Goal: Transaction & Acquisition: Purchase product/service

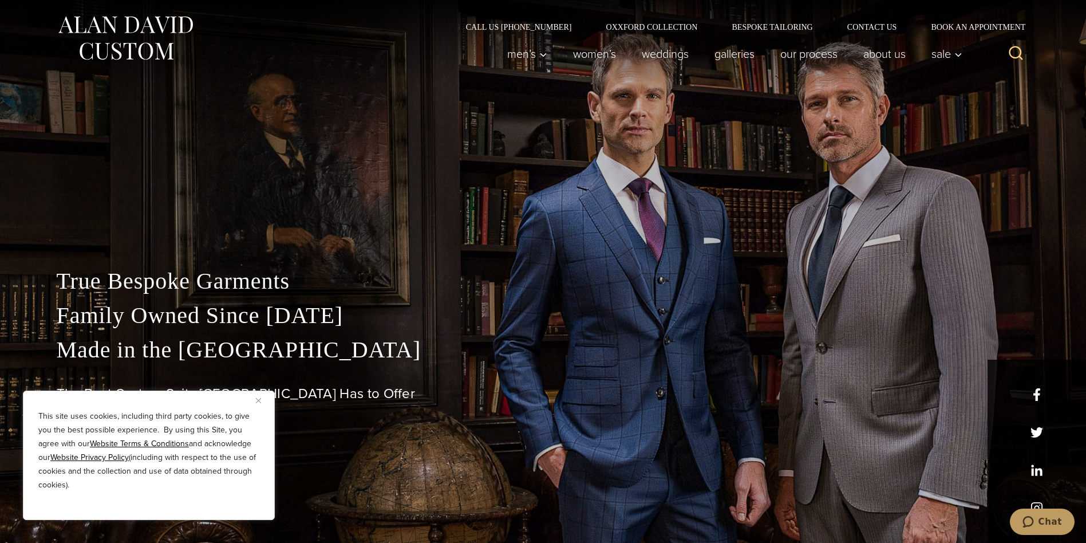
click at [255, 397] on div "This site uses cookies, including third party cookies, to give you the best pos…" at bounding box center [149, 455] width 252 height 129
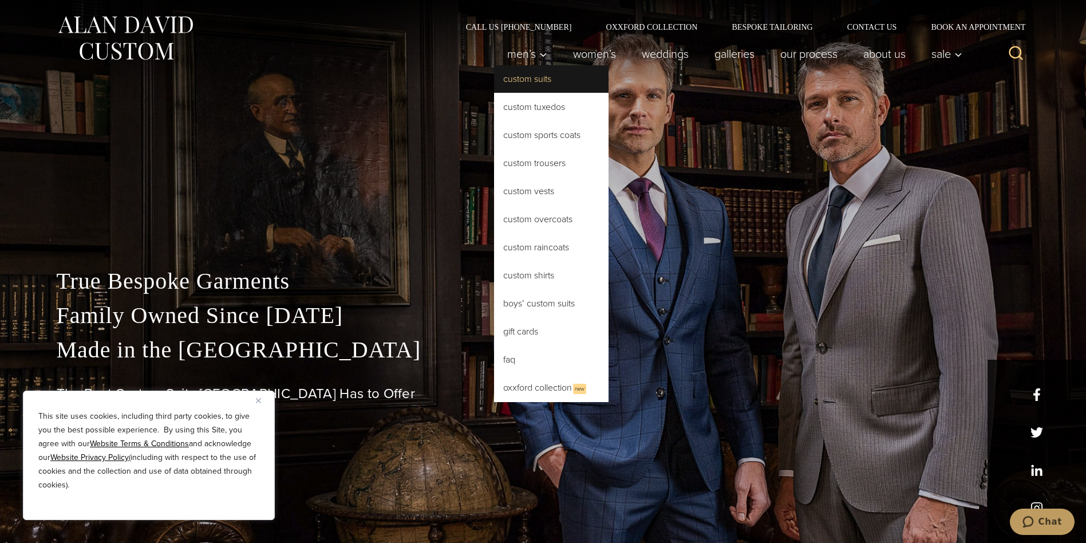
click at [521, 75] on link "Custom Suits" at bounding box center [551, 78] width 115 height 27
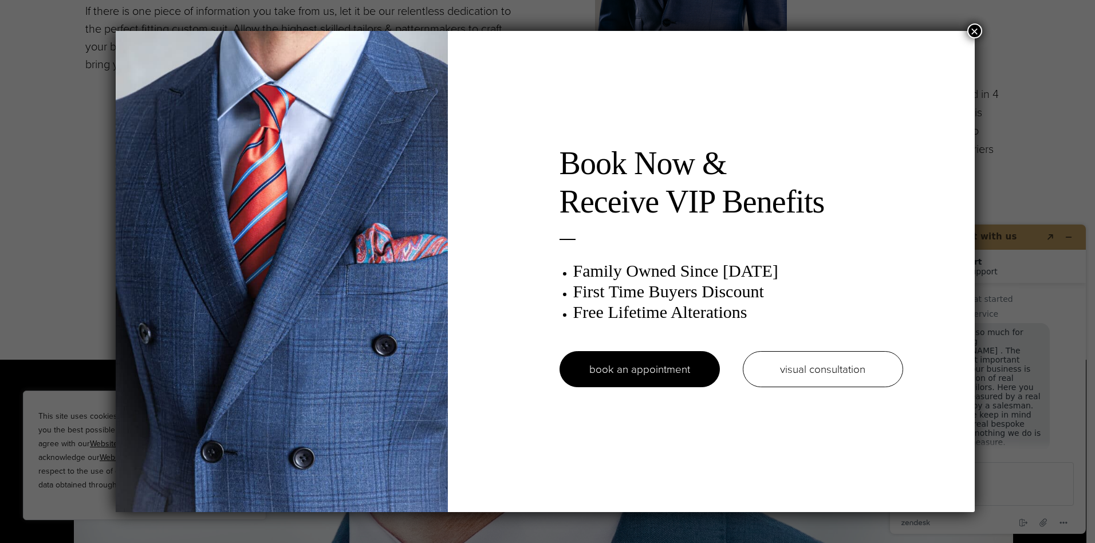
click at [972, 26] on button "×" at bounding box center [974, 30] width 15 height 15
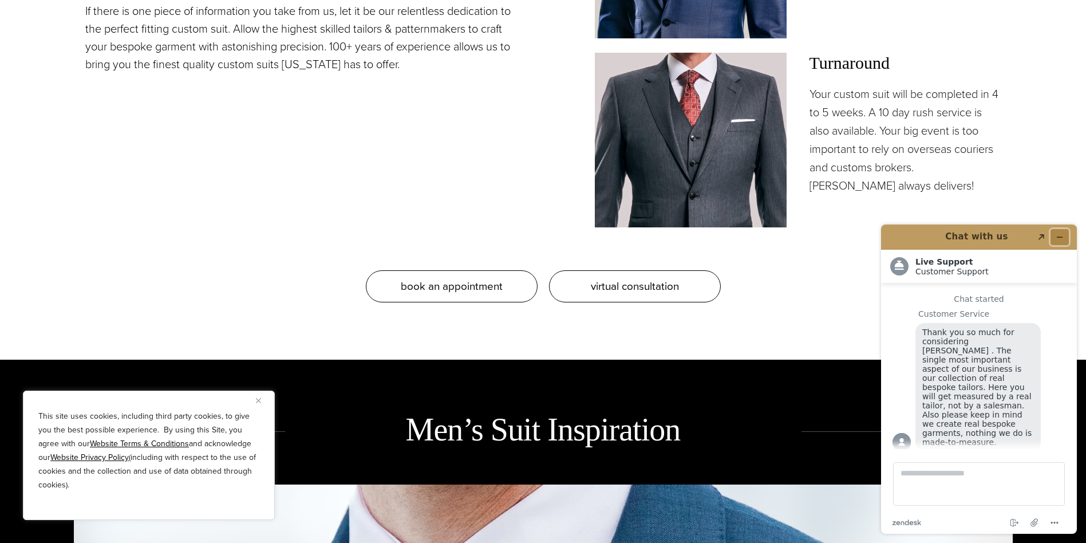
drag, startPoint x: 1937, startPoint y: 444, endPoint x: 1066, endPoint y: 230, distance: 897.3
click at [1066, 230] on button "Minimize widget" at bounding box center [1060, 237] width 18 height 16
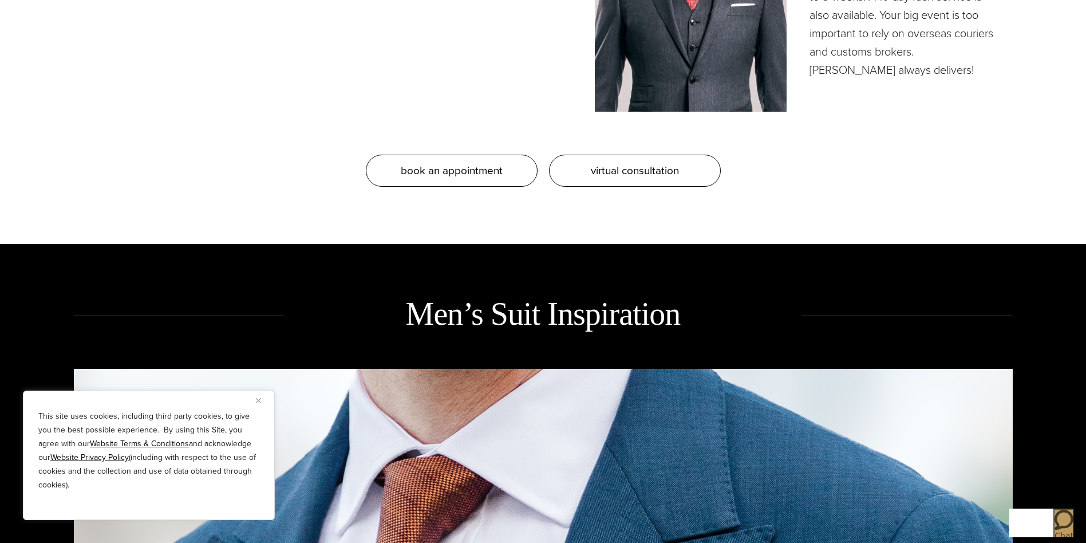
scroll to position [1603, 0]
